Goal: Information Seeking & Learning: Learn about a topic

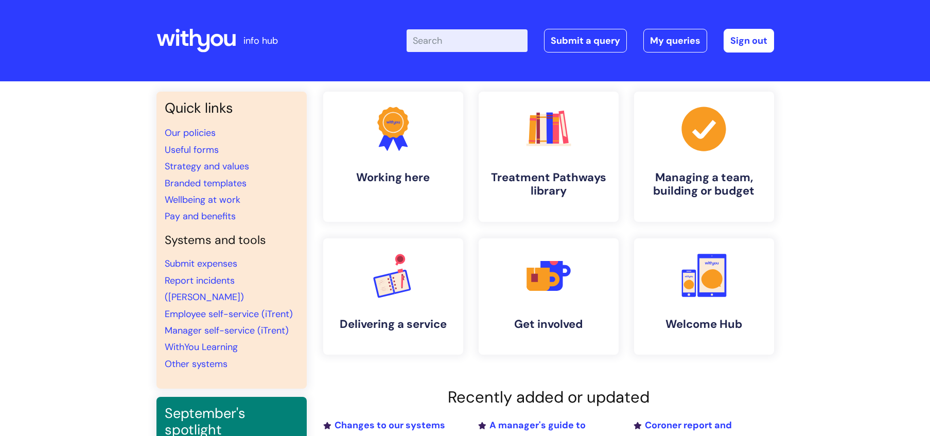
click at [436, 40] on input "Enter your search term here..." at bounding box center [466, 40] width 121 height 23
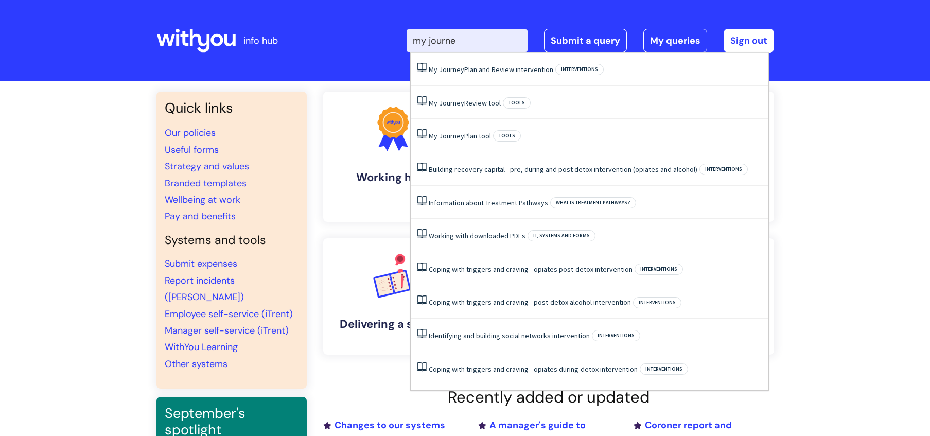
type input "my journey"
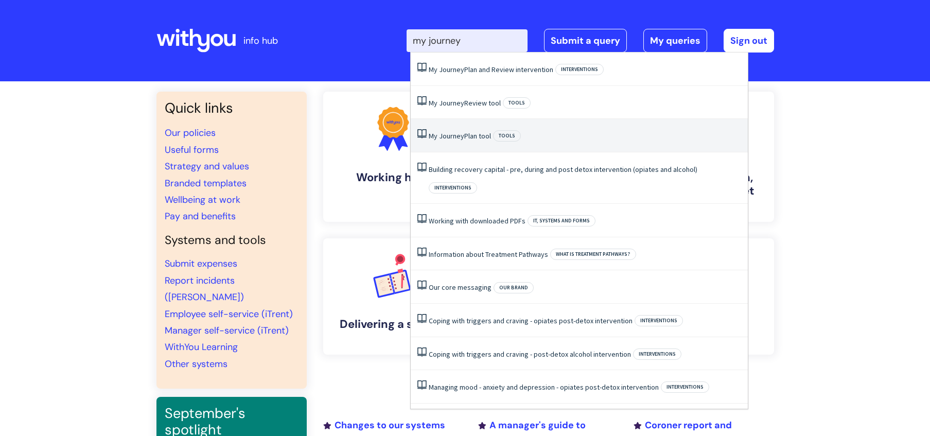
click at [447, 134] on span "Journey" at bounding box center [451, 135] width 25 height 9
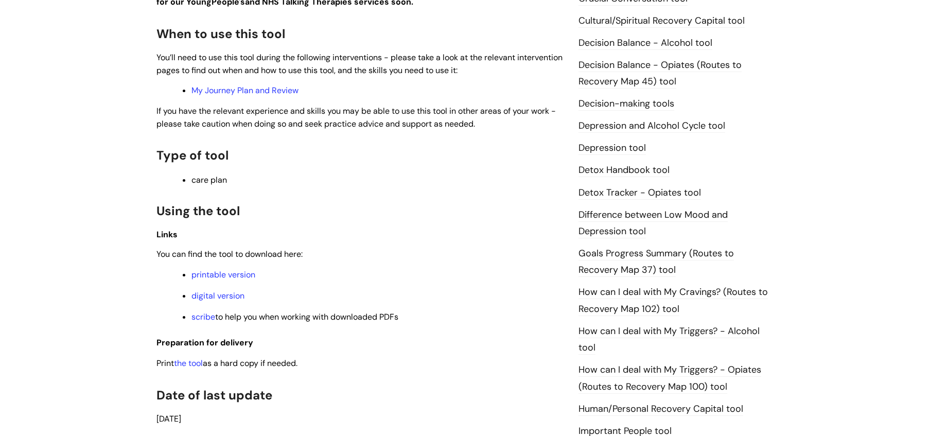
scroll to position [508, 0]
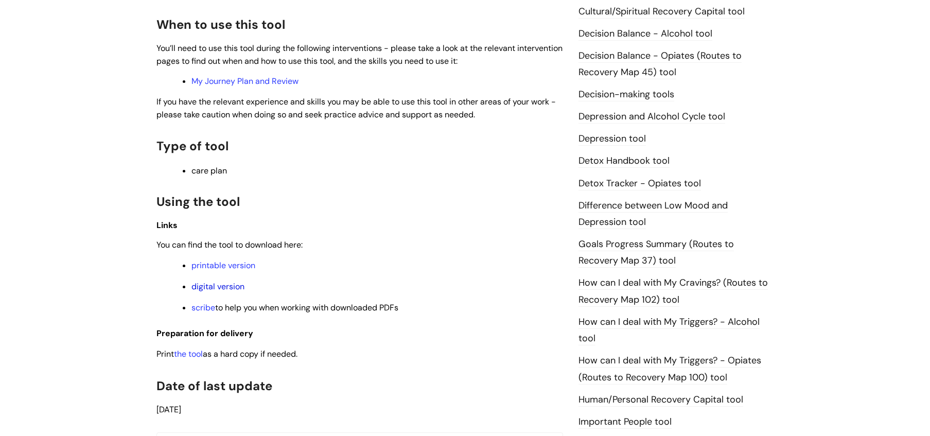
click at [234, 286] on link "digital version" at bounding box center [217, 286] width 53 height 11
